Goal: Navigation & Orientation: Understand site structure

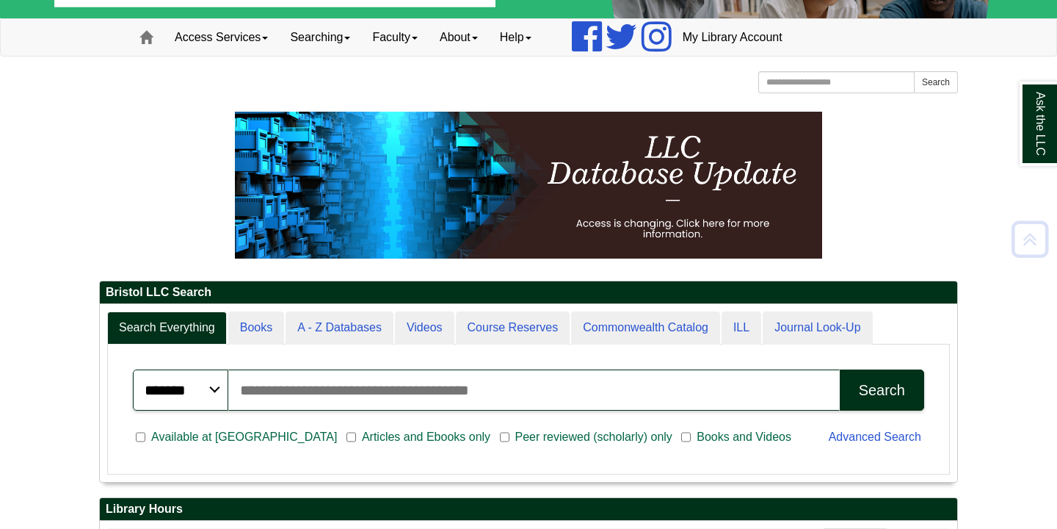
scroll to position [177, 858]
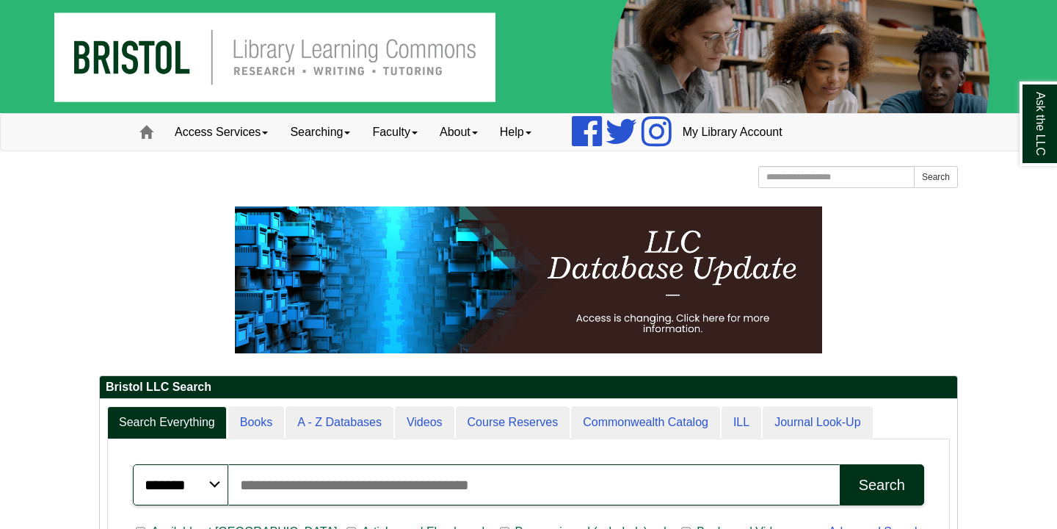
click at [98, 33] on img at bounding box center [528, 56] width 1057 height 113
click at [115, 61] on img at bounding box center [528, 56] width 1057 height 113
